Goal: Communication & Community: Answer question/provide support

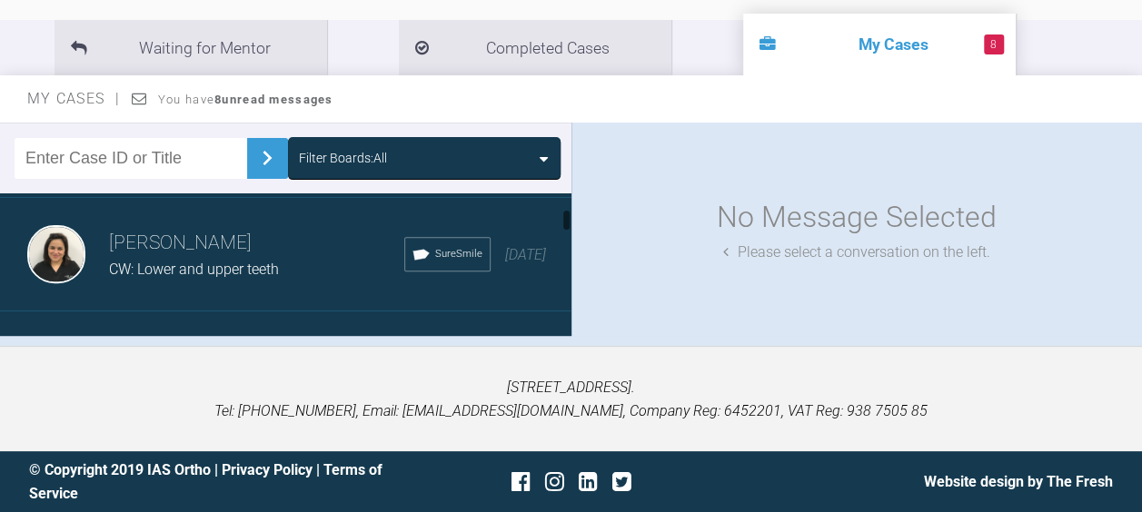
scroll to position [342, 0]
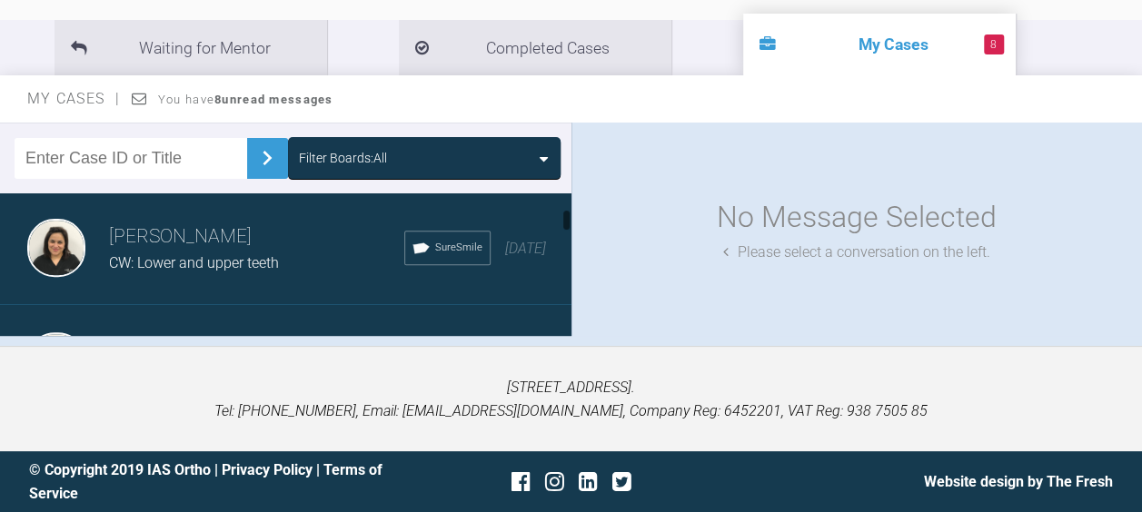
click at [161, 252] on div "CW: Lower and upper teeth" at bounding box center [256, 264] width 295 height 24
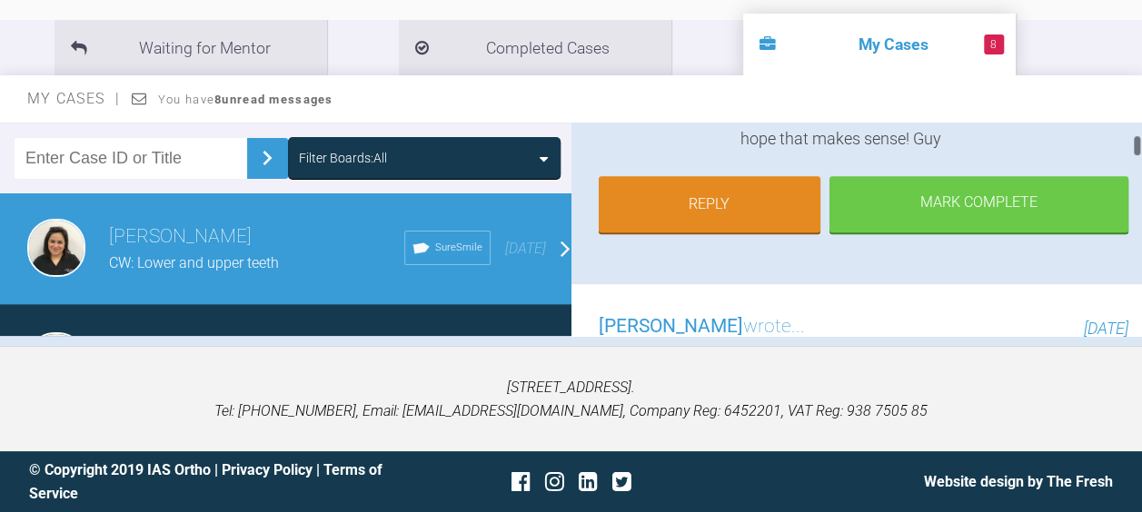
scroll to position [392, 0]
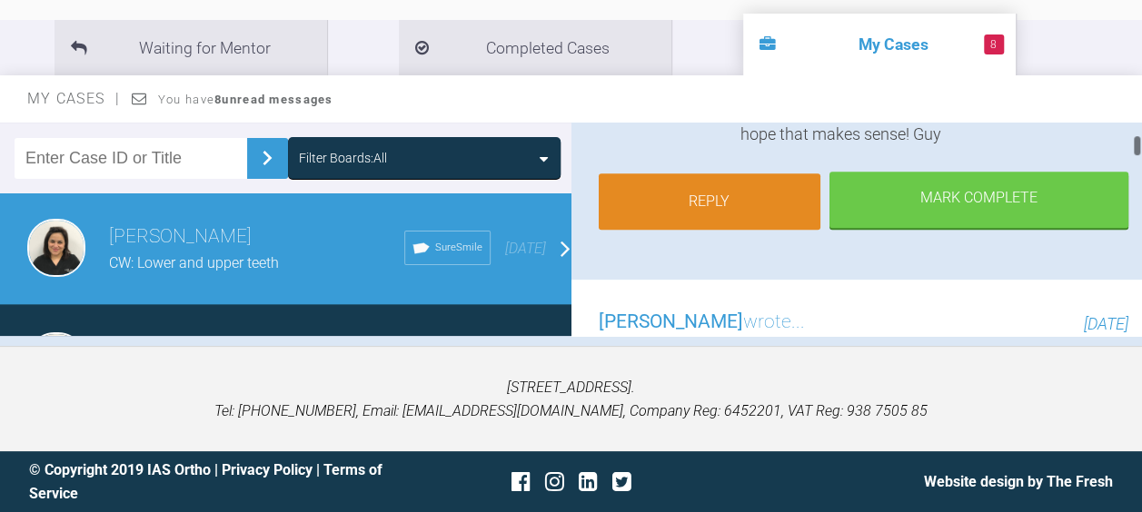
click at [692, 205] on link "Reply" at bounding box center [710, 202] width 223 height 56
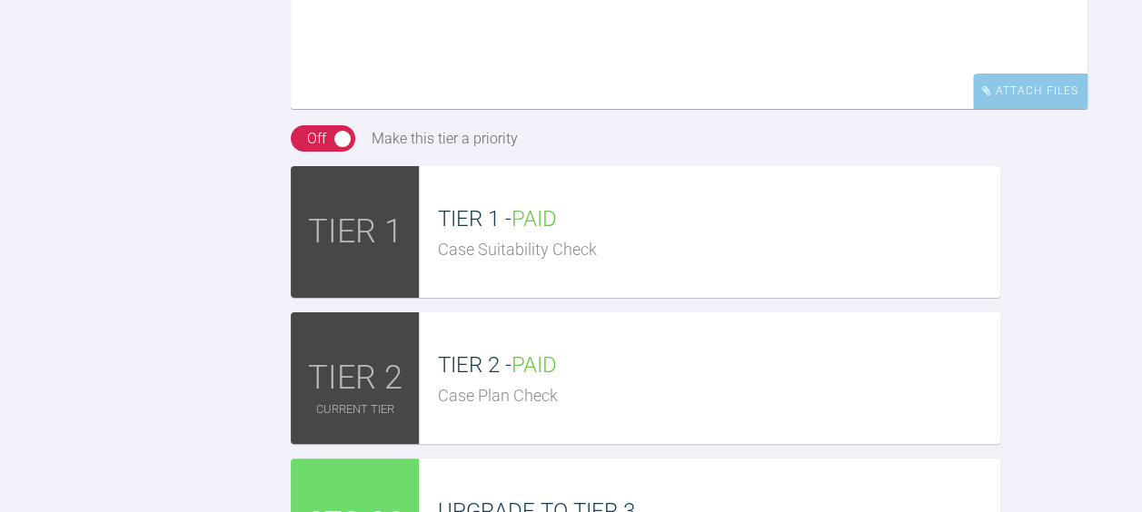
scroll to position [7120, 0]
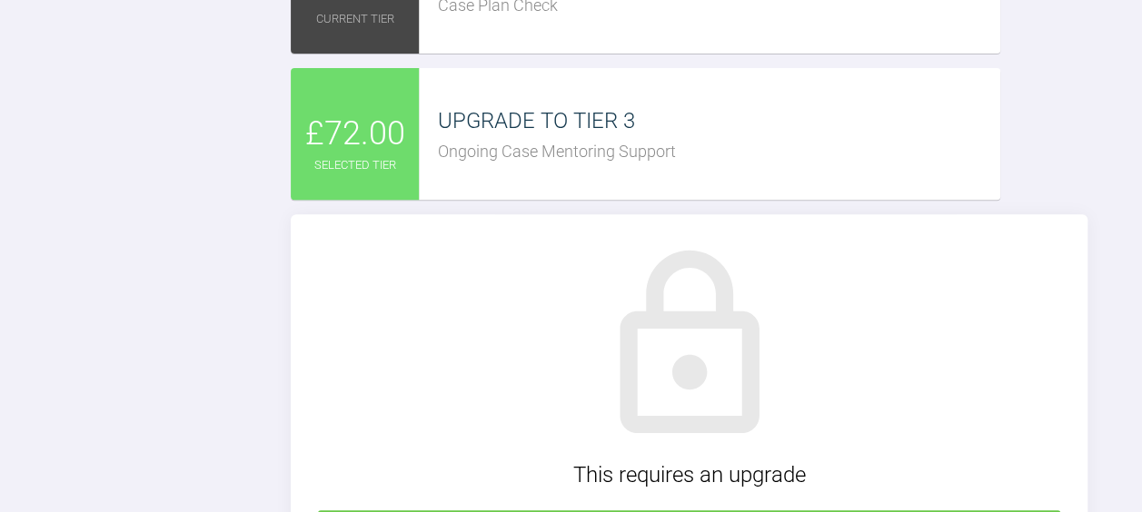
scroll to position [7263, 0]
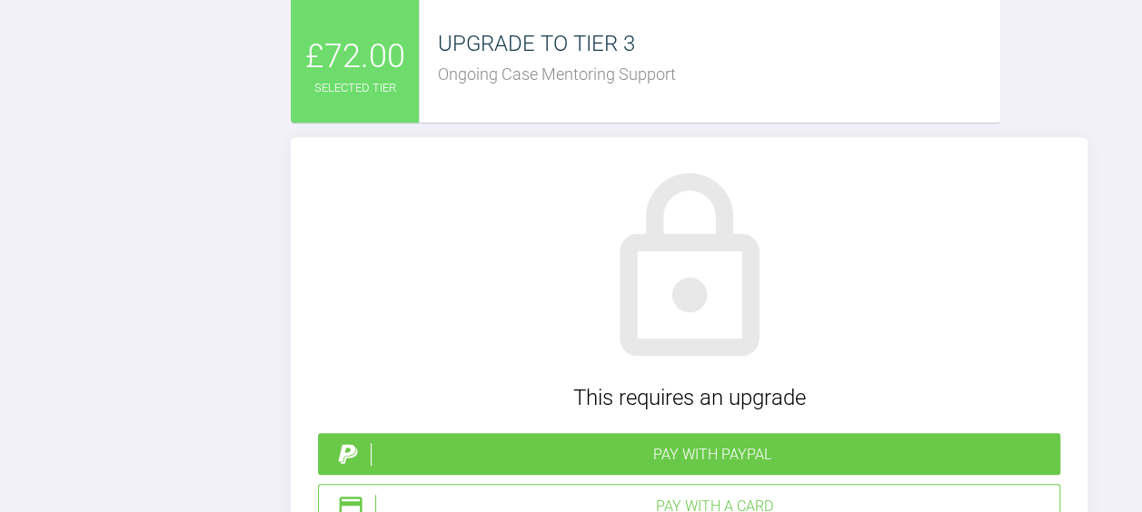
type input "C:\fakepath\1 CW day 1 .JPG"
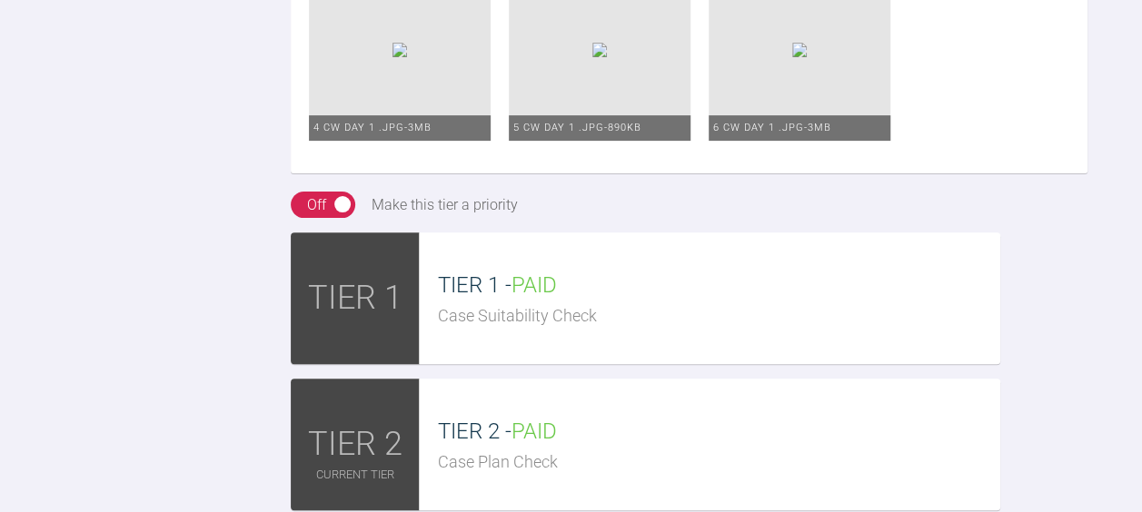
scroll to position [7048, 0]
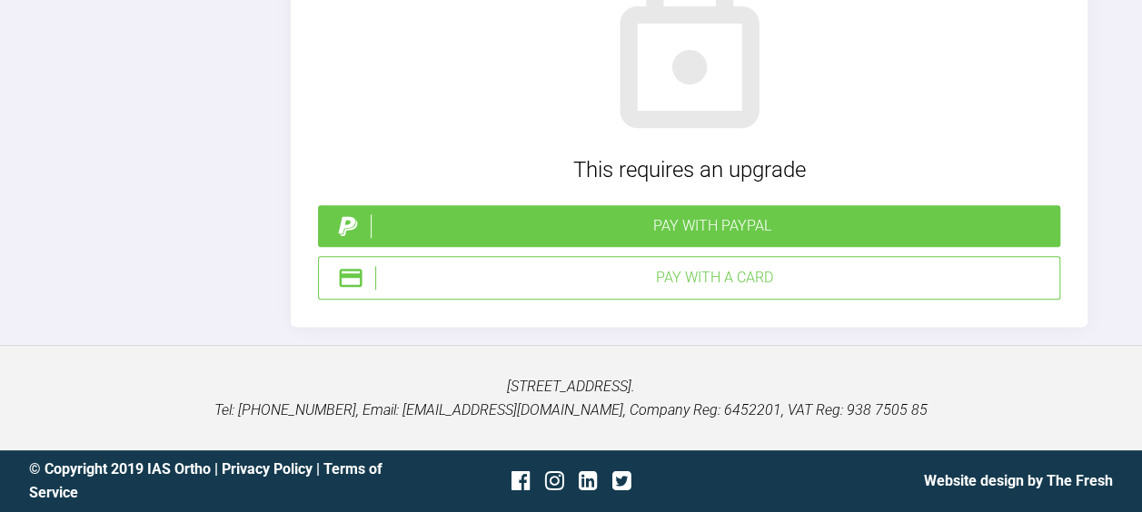
scroll to position [8814, 0]
type textarea "Hello [PERSON_NAME] Thanks for reply, please see attached photos of day1 . On t…"
click at [619, 289] on div "Pay with a Card" at bounding box center [713, 278] width 677 height 24
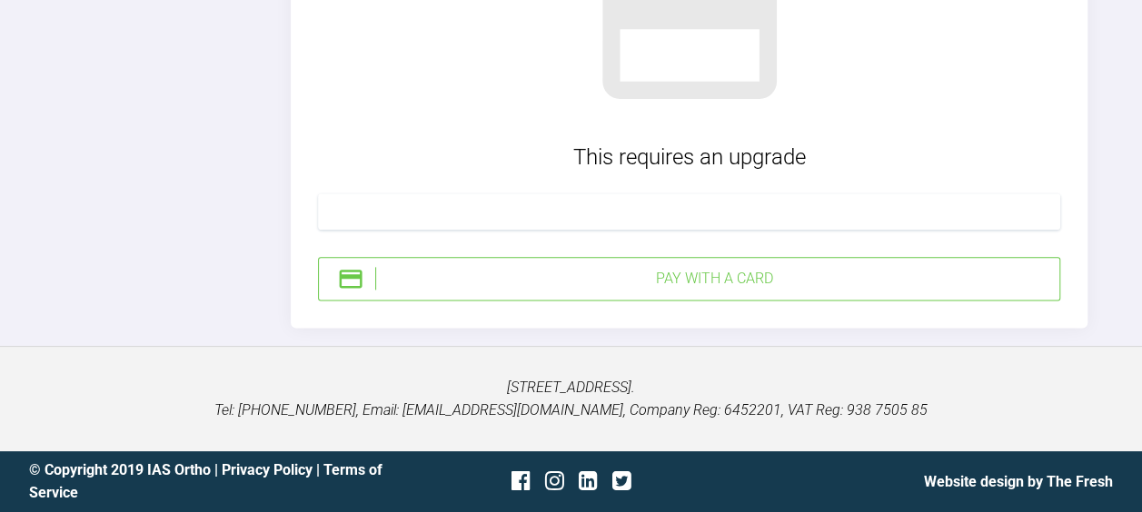
scroll to position [8859, 0]
click at [636, 271] on div "Pay with a Card" at bounding box center [713, 279] width 677 height 24
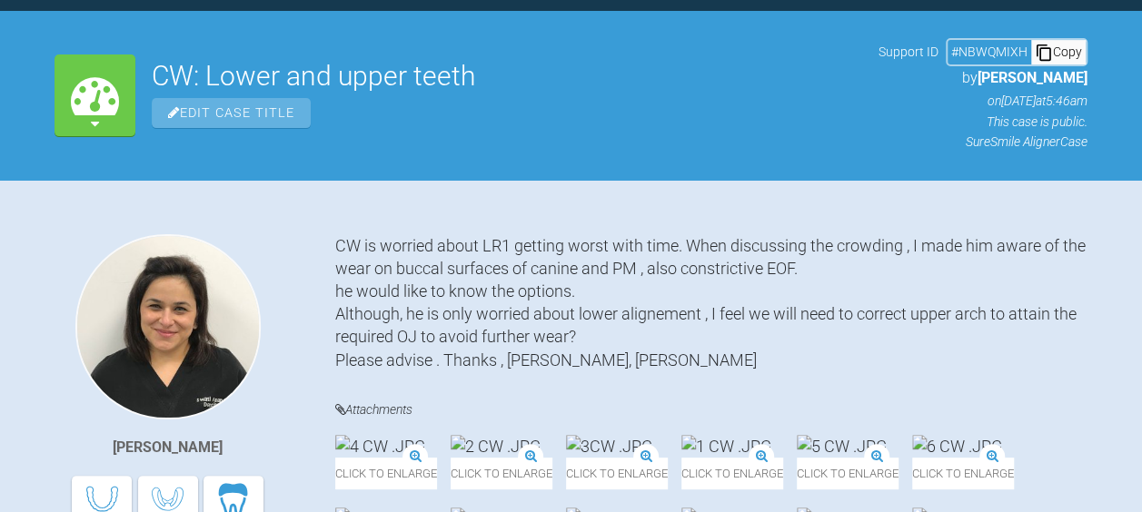
scroll to position [0, 0]
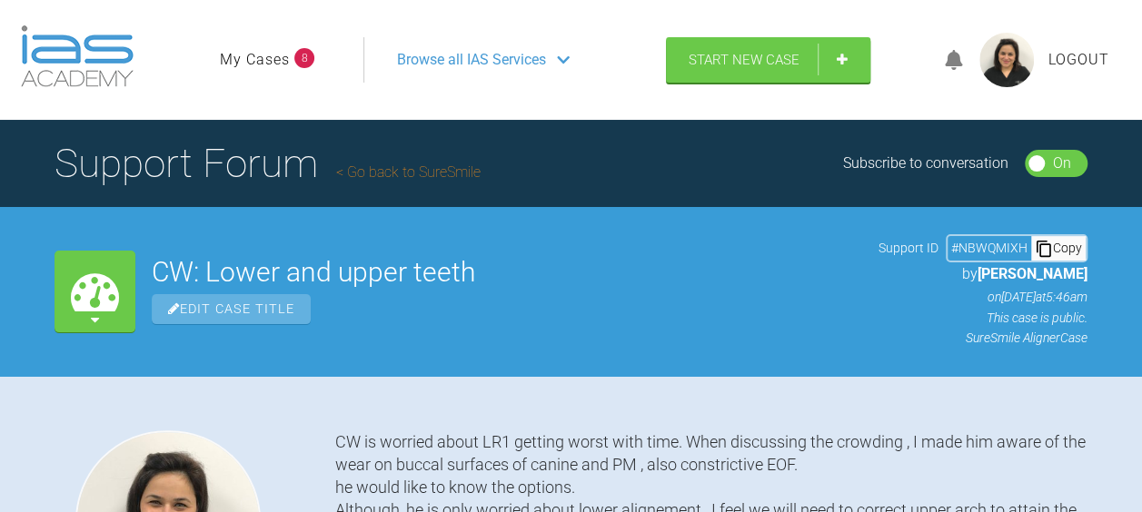
click at [484, 60] on span "Browse all IAS Services" at bounding box center [471, 60] width 149 height 24
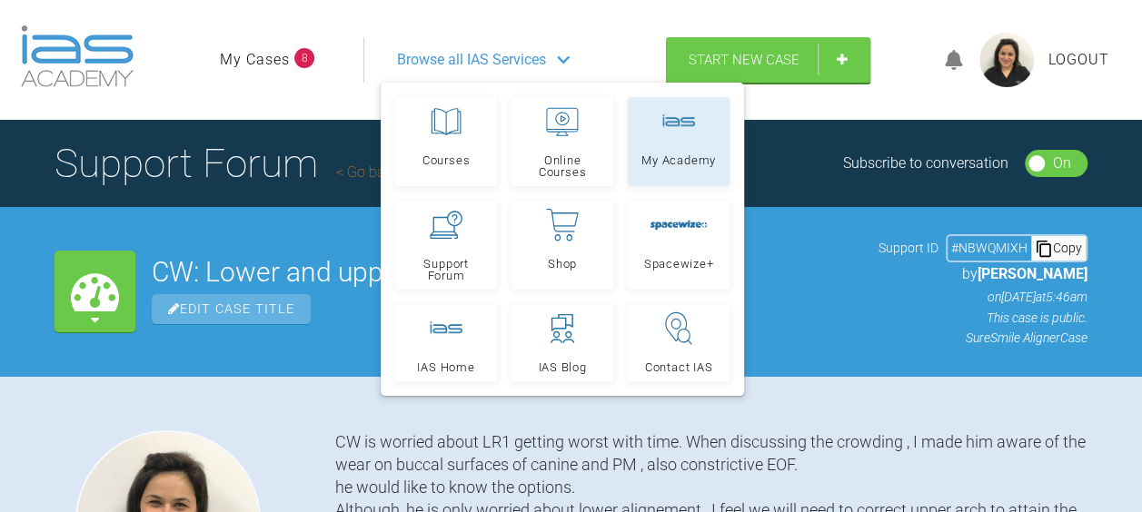
click at [688, 154] on span "My Academy" at bounding box center [678, 160] width 74 height 12
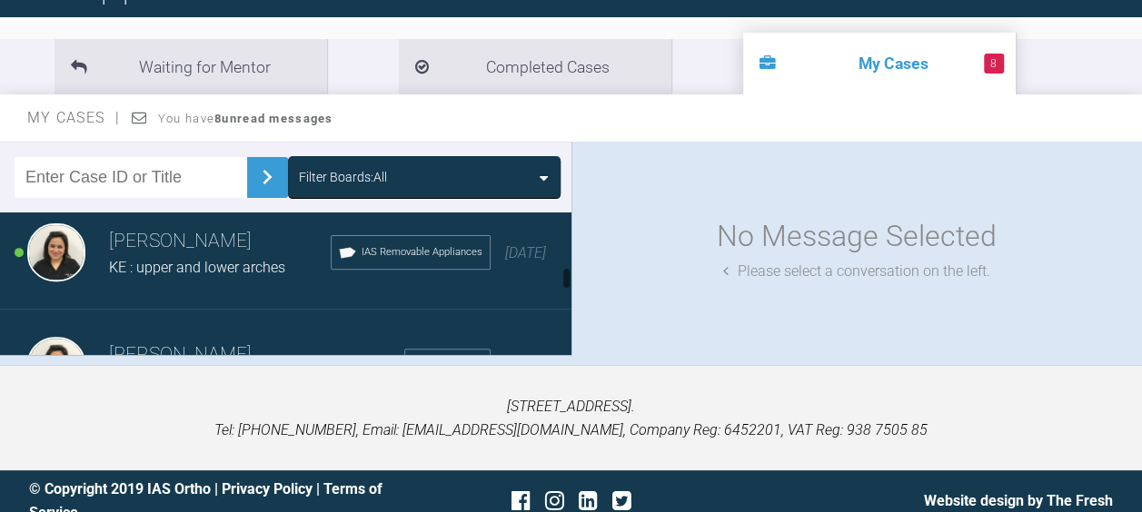
scroll to position [1143, 0]
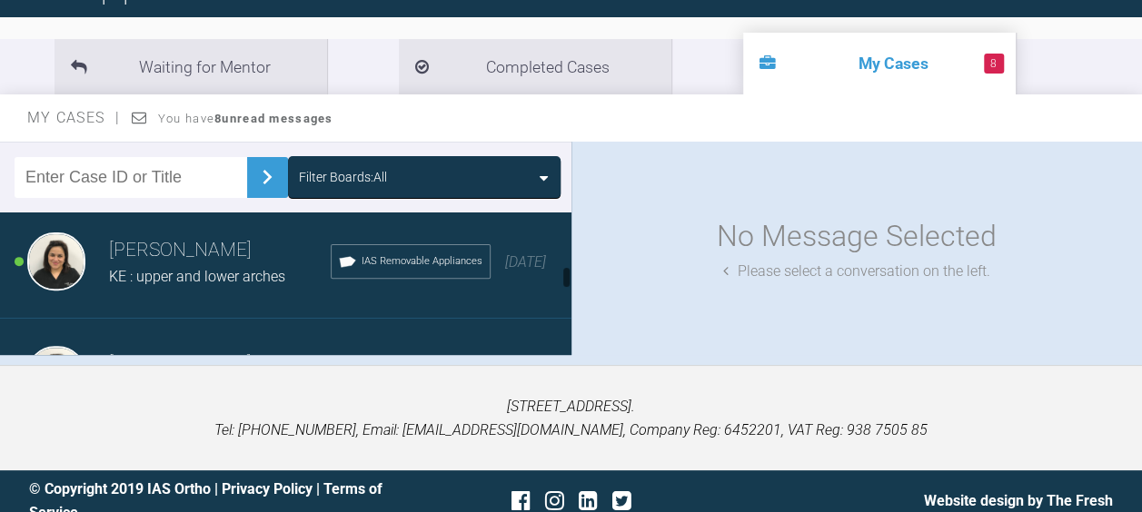
click at [132, 245] on h3 "[PERSON_NAME]" at bounding box center [220, 250] width 222 height 31
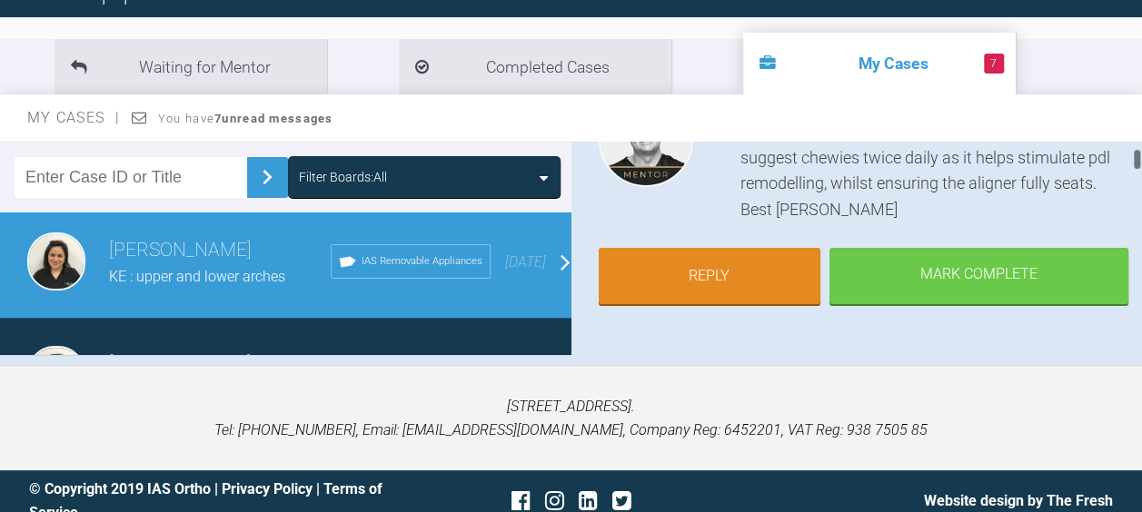
scroll to position [259, 0]
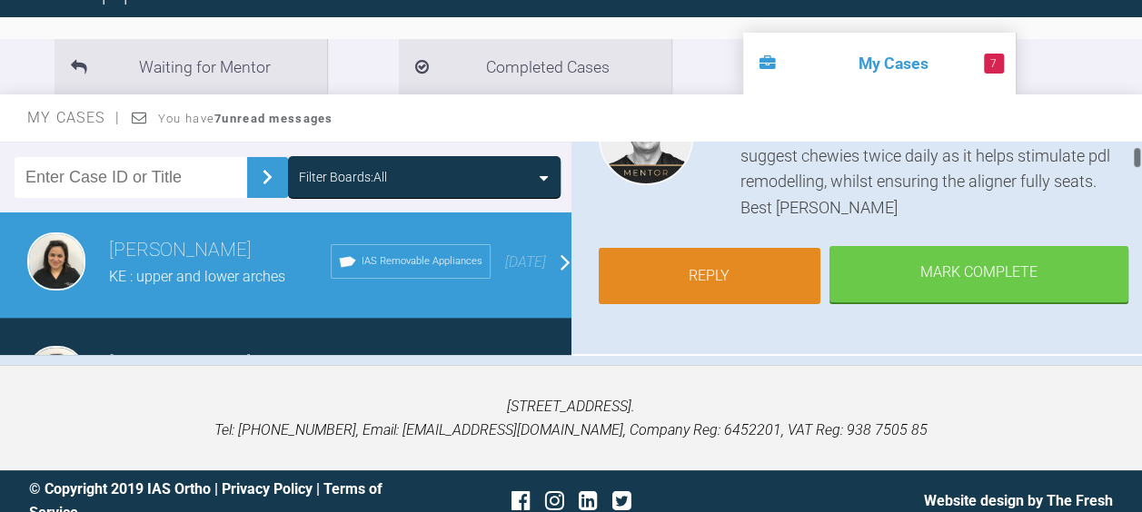
click at [690, 282] on link "Reply" at bounding box center [710, 276] width 223 height 56
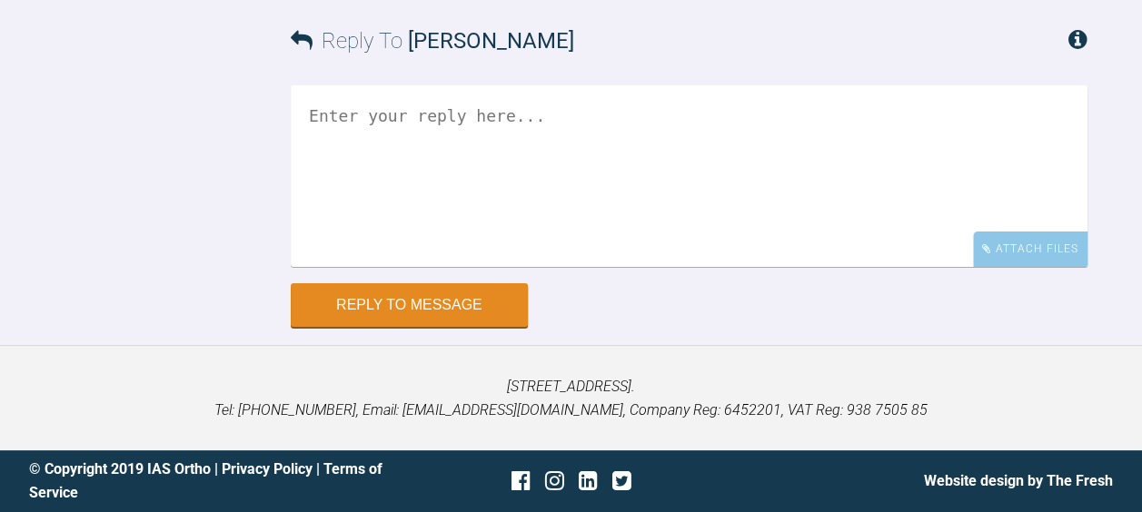
scroll to position [12168, 0]
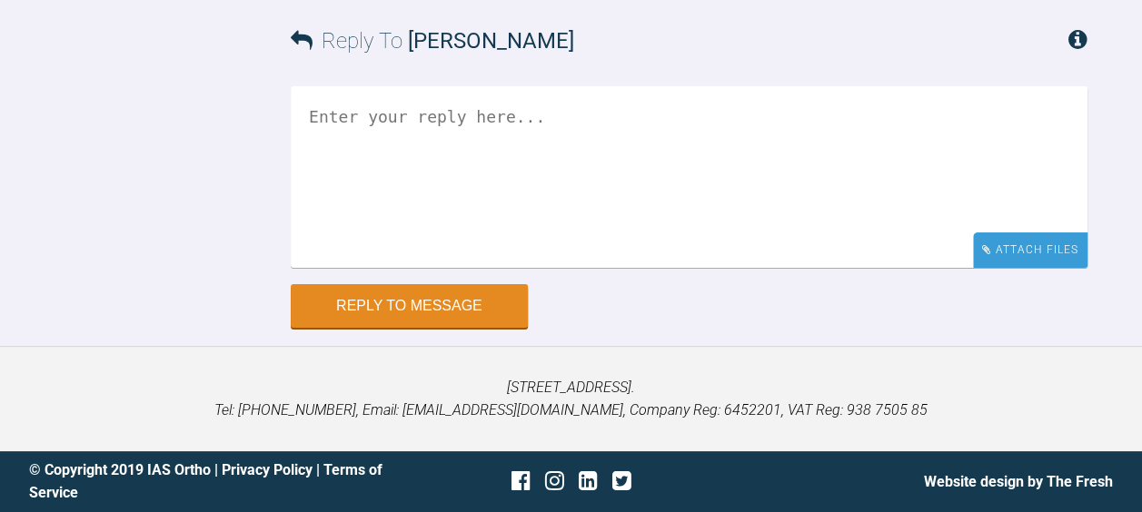
click at [1008, 240] on div "Attach Files" at bounding box center [1030, 250] width 114 height 35
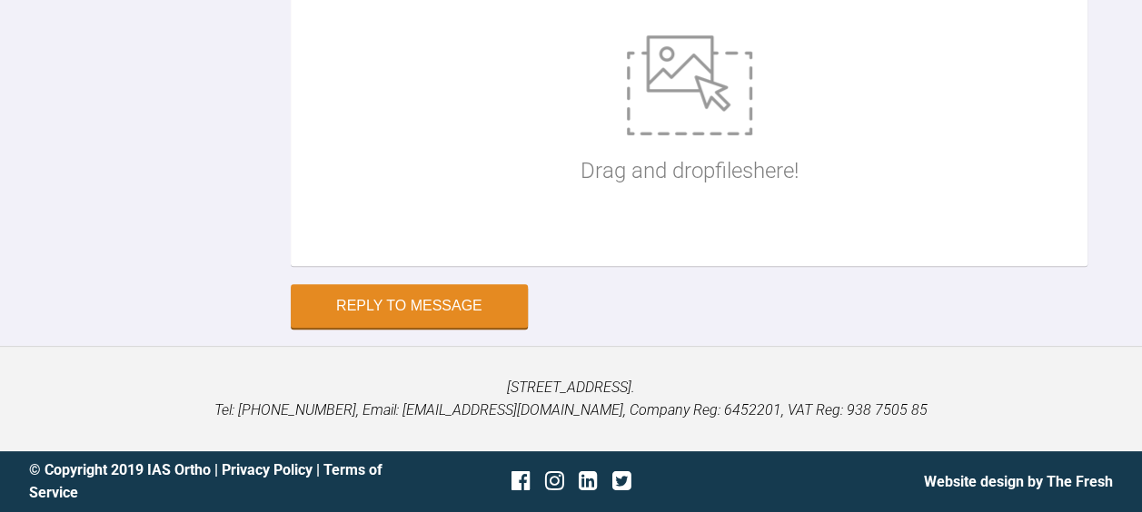
scroll to position [12339, 0]
click at [685, 135] on img at bounding box center [689, 85] width 125 height 100
type input "C:\fakepath\1 KE day1 aligner 15 .JPG"
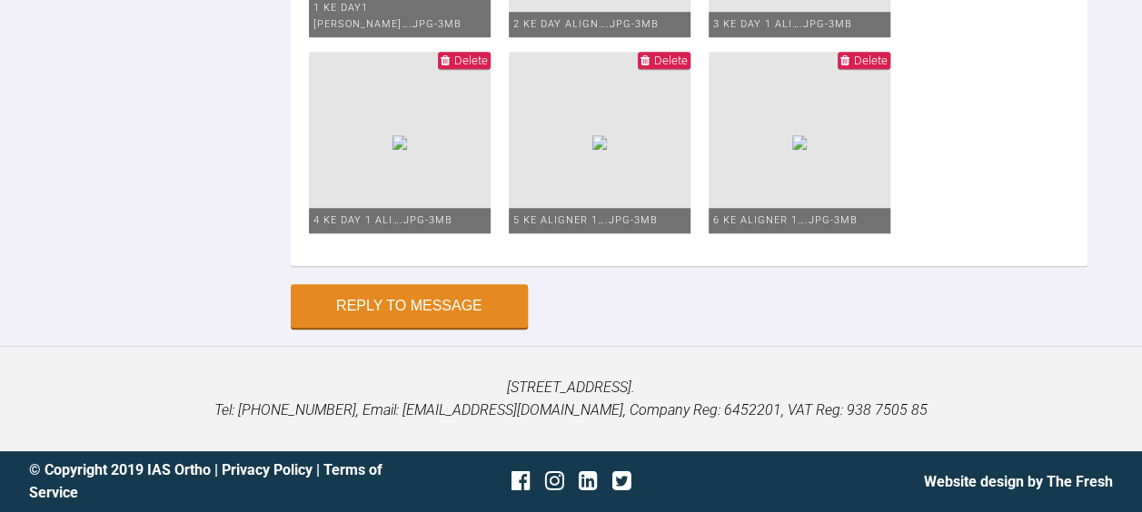
scroll to position [12100, 0]
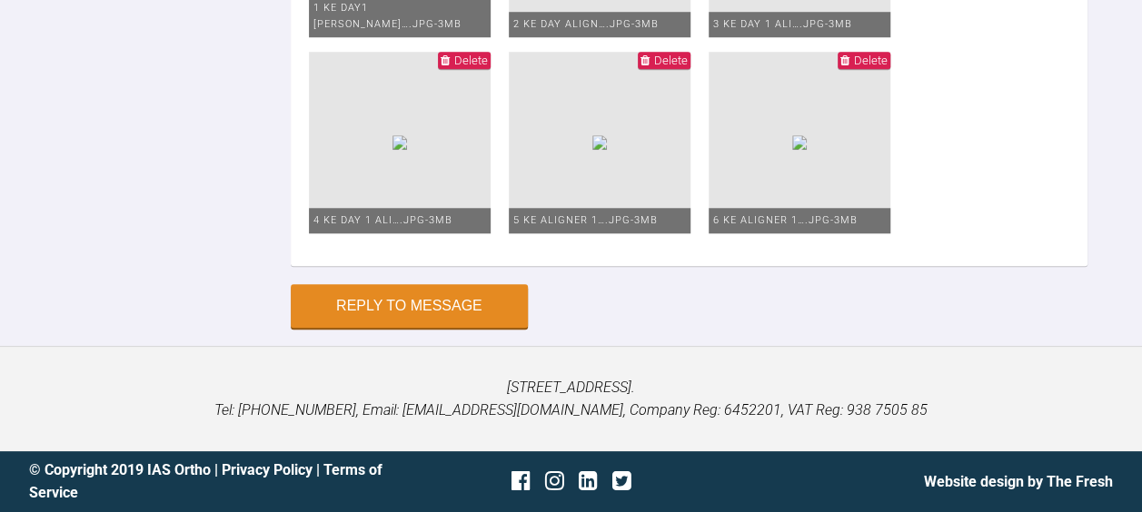
type textarea "[PERSON_NAME], Thanks for the reply. She is using chewies 3 times /day. The LR1…"
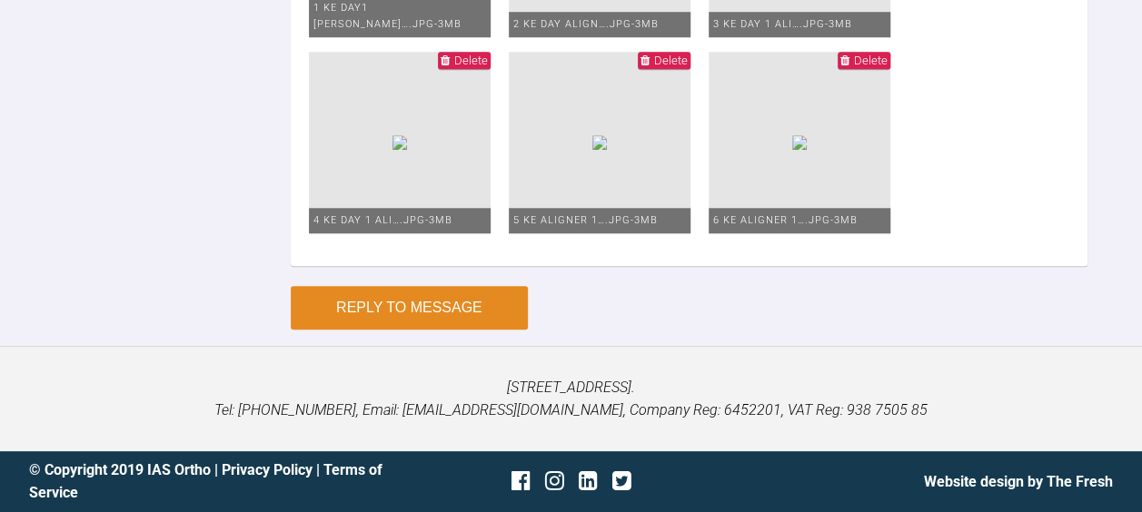
click at [361, 303] on button "Reply to Message" at bounding box center [409, 308] width 237 height 44
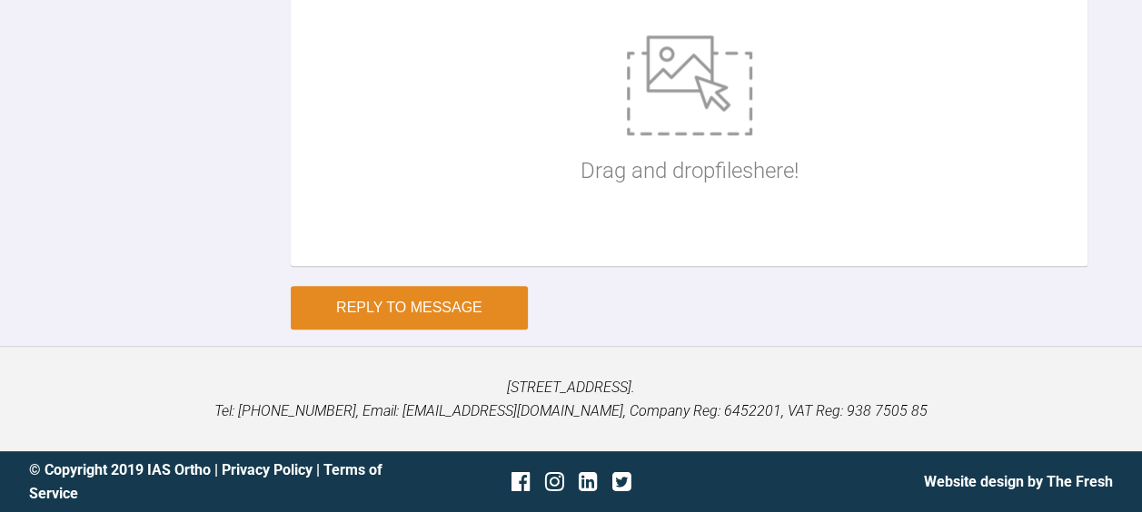
scroll to position [11785, 0]
